Goal: Navigation & Orientation: Find specific page/section

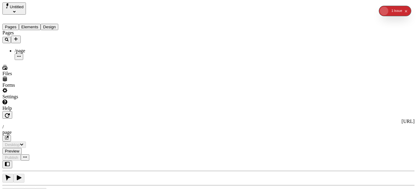
type input "/page"
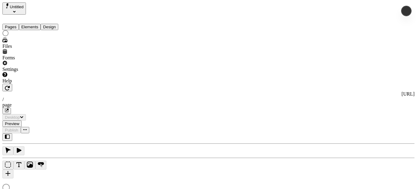
type input "/page"
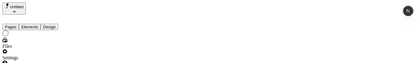
type input "/page"
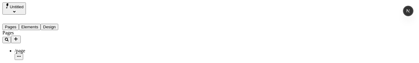
type input "/page"
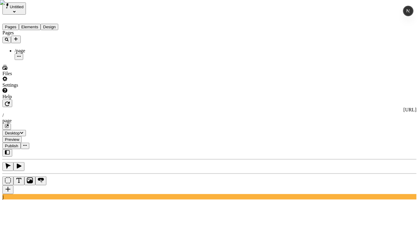
click at [33, 24] on button "Elements" at bounding box center [30, 27] width 22 height 6
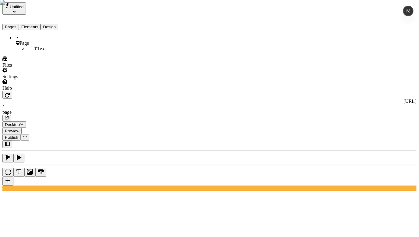
click at [15, 24] on button "Pages" at bounding box center [10, 27] width 16 height 6
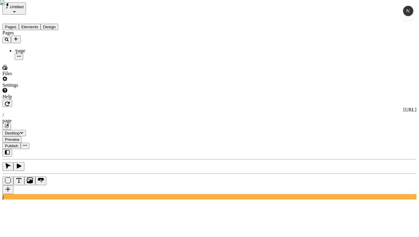
click at [34, 24] on button "Elements" at bounding box center [30, 27] width 22 height 6
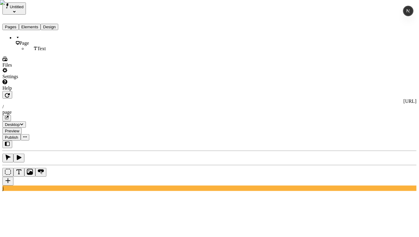
click at [14, 24] on button "Pages" at bounding box center [10, 27] width 16 height 6
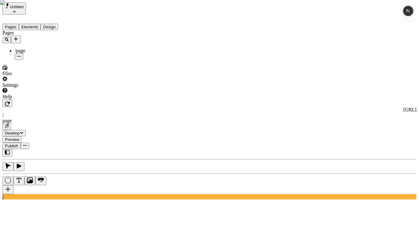
click at [31, 24] on button "Elements" at bounding box center [30, 27] width 22 height 6
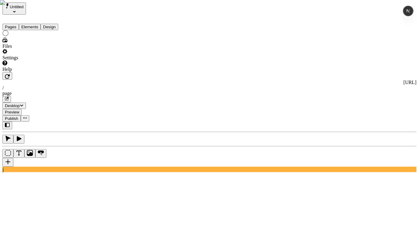
click at [18, 24] on button "Pages" at bounding box center [10, 27] width 16 height 6
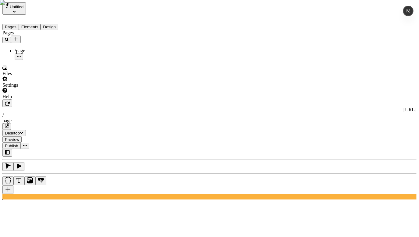
click at [46, 60] on div "Pages /page" at bounding box center [38, 45] width 73 height 30
click at [35, 49] on div "/page" at bounding box center [45, 54] width 61 height 12
click at [33, 24] on button "Elements" at bounding box center [30, 27] width 22 height 6
click at [19, 24] on button "Pages" at bounding box center [10, 27] width 16 height 6
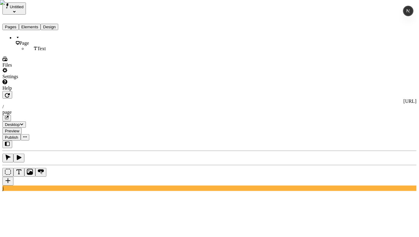
click at [41, 24] on button "Elements" at bounding box center [30, 27] width 22 height 6
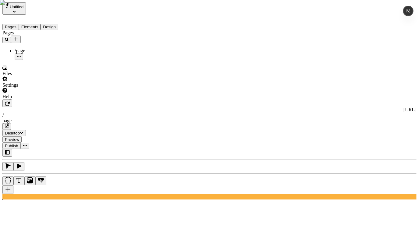
click at [19, 24] on button "Pages" at bounding box center [10, 27] width 16 height 6
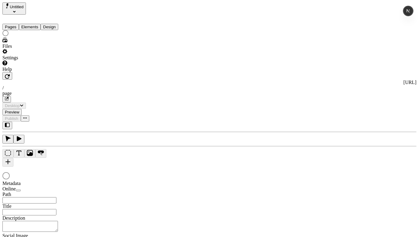
click at [33, 24] on button "Elements" at bounding box center [30, 27] width 22 height 6
type input "/page"
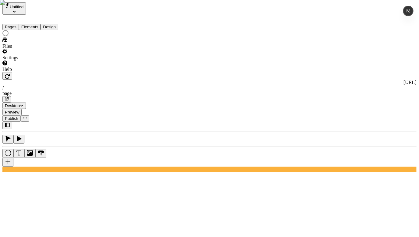
click at [13, 24] on button "Pages" at bounding box center [10, 27] width 16 height 6
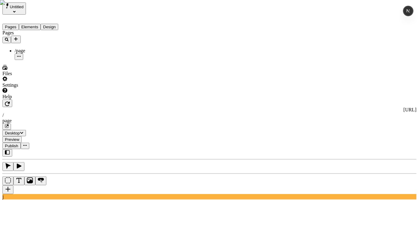
click at [34, 24] on button "Elements" at bounding box center [30, 27] width 22 height 6
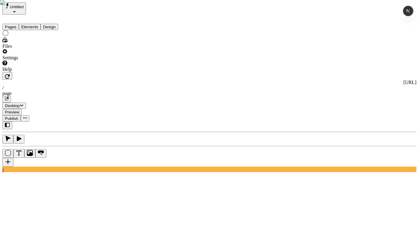
click at [9, 24] on button "Pages" at bounding box center [10, 27] width 16 height 6
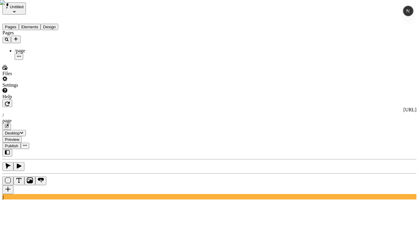
click at [31, 60] on div "Pages /page" at bounding box center [38, 45] width 73 height 30
click at [35, 24] on button "Elements" at bounding box center [30, 27] width 22 height 6
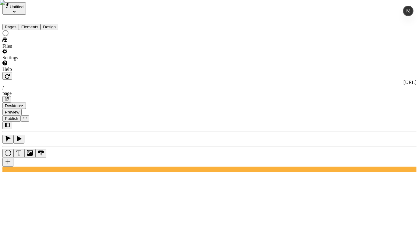
click at [18, 24] on button "Pages" at bounding box center [10, 27] width 16 height 6
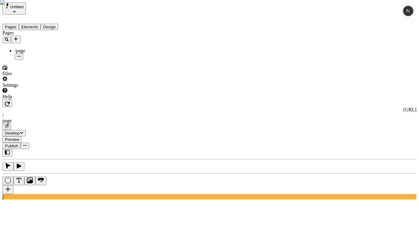
click at [32, 24] on button "Elements" at bounding box center [30, 27] width 22 height 6
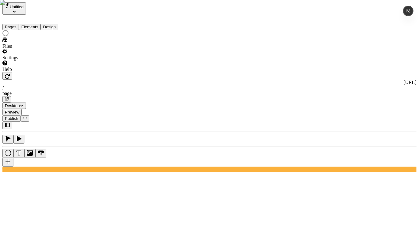
click at [17, 24] on button "Pages" at bounding box center [10, 27] width 16 height 6
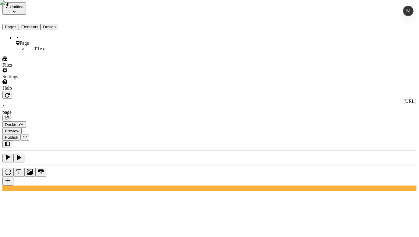
click at [39, 24] on button "Elements" at bounding box center [30, 27] width 22 height 6
click at [12, 24] on button "Pages" at bounding box center [10, 27] width 16 height 6
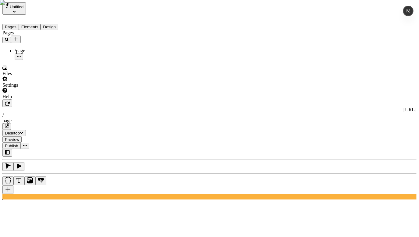
click at [41, 15] on div "Pages Elements Design" at bounding box center [38, 23] width 73 height 16
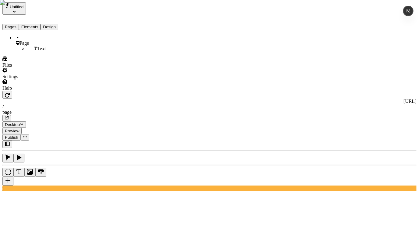
click at [37, 24] on button "Elements" at bounding box center [30, 27] width 22 height 6
click at [19, 24] on button "Pages" at bounding box center [10, 27] width 16 height 6
click at [41, 24] on button "Elements" at bounding box center [30, 27] width 22 height 6
click at [16, 24] on button "Pages" at bounding box center [10, 27] width 16 height 6
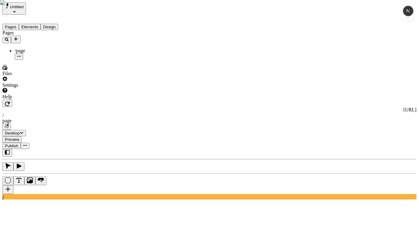
click at [37, 24] on button "Elements" at bounding box center [30, 27] width 22 height 6
drag, startPoint x: 17, startPoint y: 18, endPoint x: 113, endPoint y: 120, distance: 140.4
click at [17, 24] on button "Pages" at bounding box center [10, 27] width 16 height 6
